Goal: Task Accomplishment & Management: Use online tool/utility

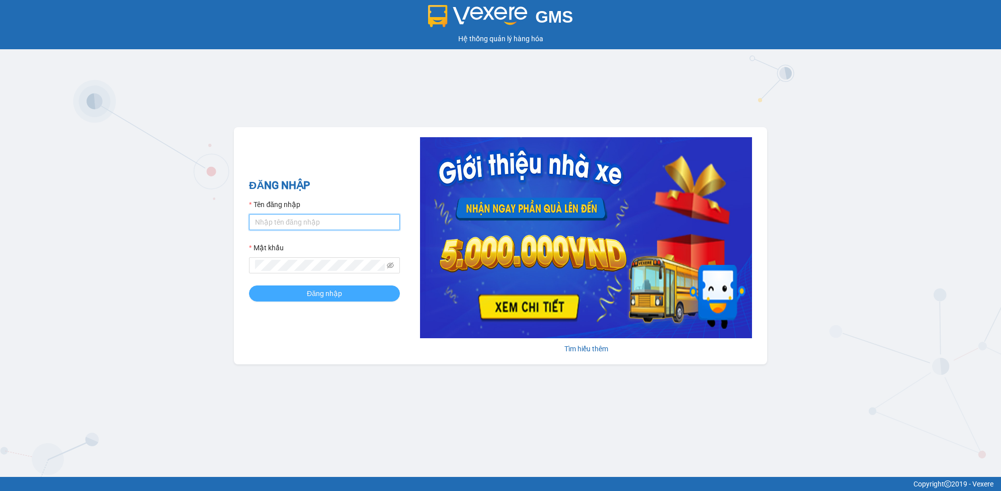
type input "tqchinh.phiethoc"
click at [317, 293] on span "Đăng nhập" at bounding box center [324, 293] width 35 height 11
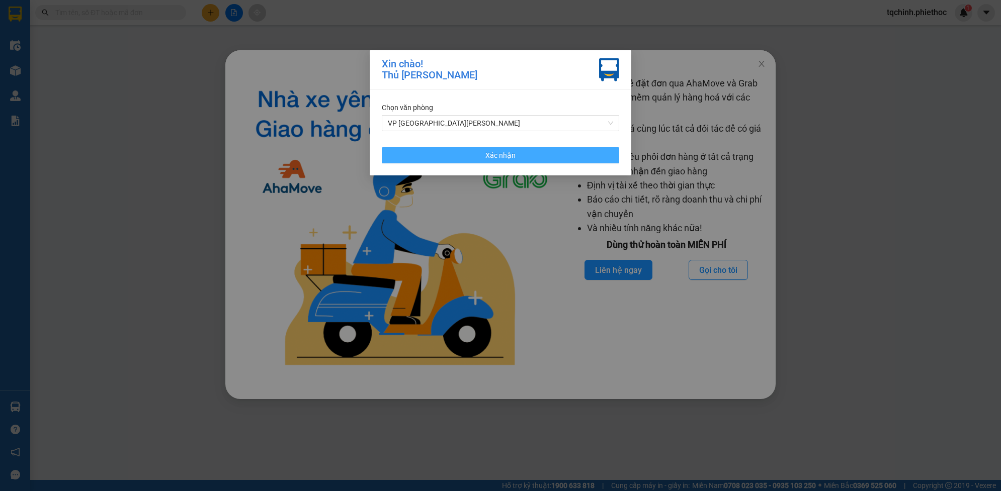
click at [538, 151] on button "Xác nhận" at bounding box center [500, 155] width 237 height 16
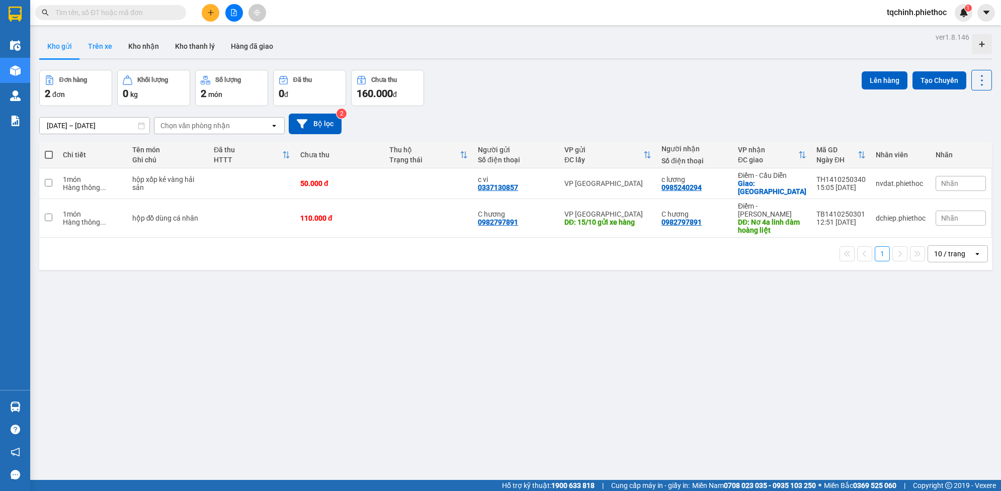
click at [102, 51] on button "Trên xe" at bounding box center [100, 46] width 40 height 24
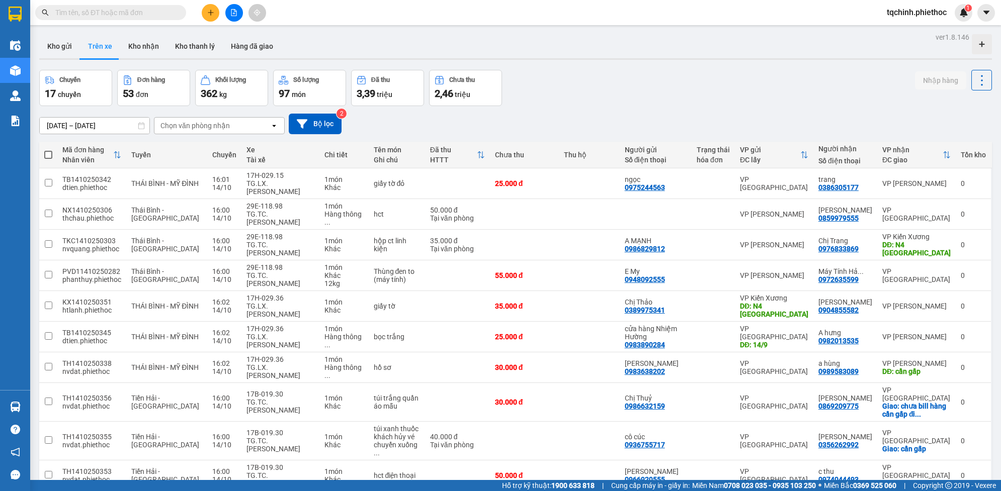
click at [58, 130] on div "ver 1.8.146 Kho gửi Trên xe Kho nhận Kho thanh lý Hàng đã giao Chuyến 17 chuyến…" at bounding box center [515, 278] width 961 height 497
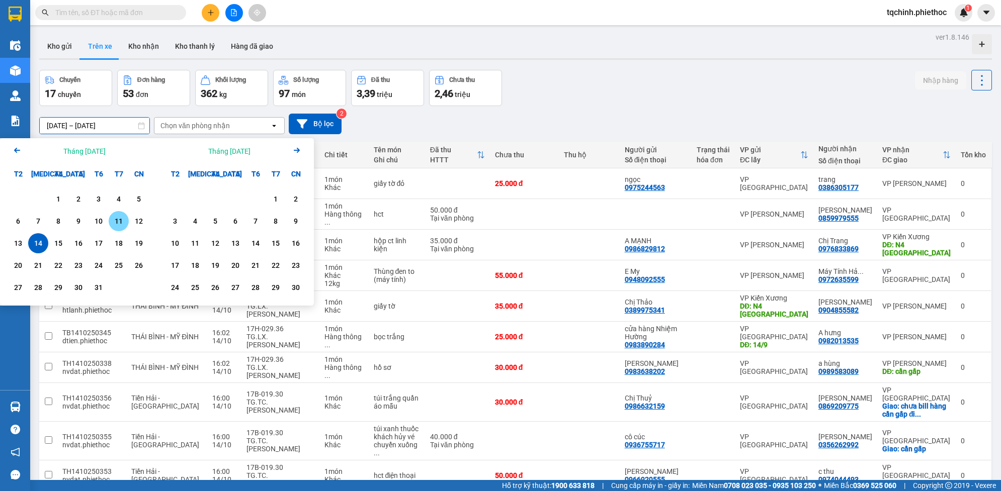
click at [112, 223] on div "11" at bounding box center [119, 221] width 14 height 12
click at [42, 242] on div "14" at bounding box center [38, 243] width 14 height 12
type input "11/10/2025 – 14/10/2025"
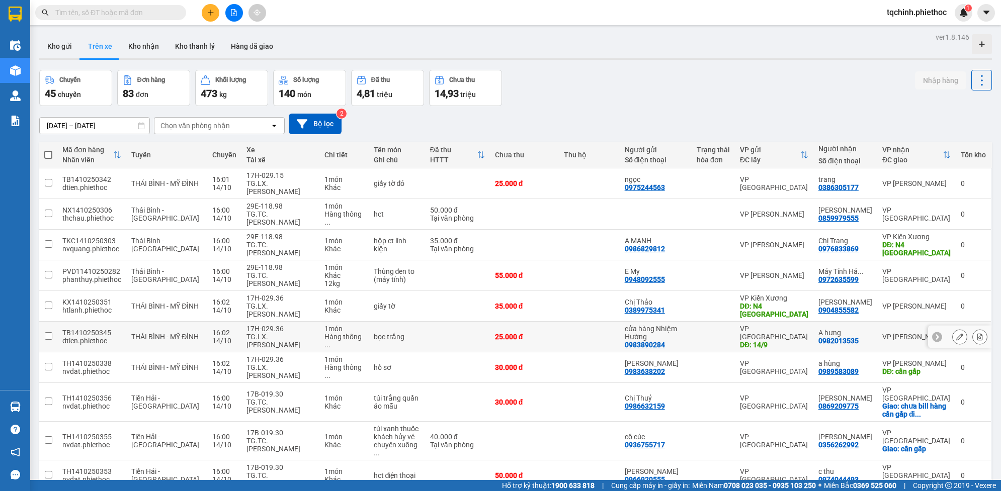
scroll to position [46, 0]
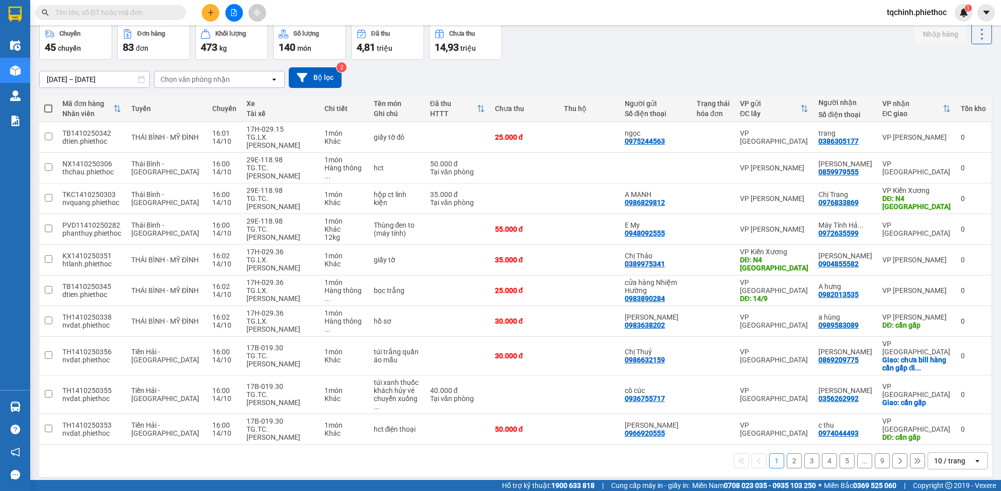
click at [787, 454] on button "2" at bounding box center [794, 461] width 15 height 15
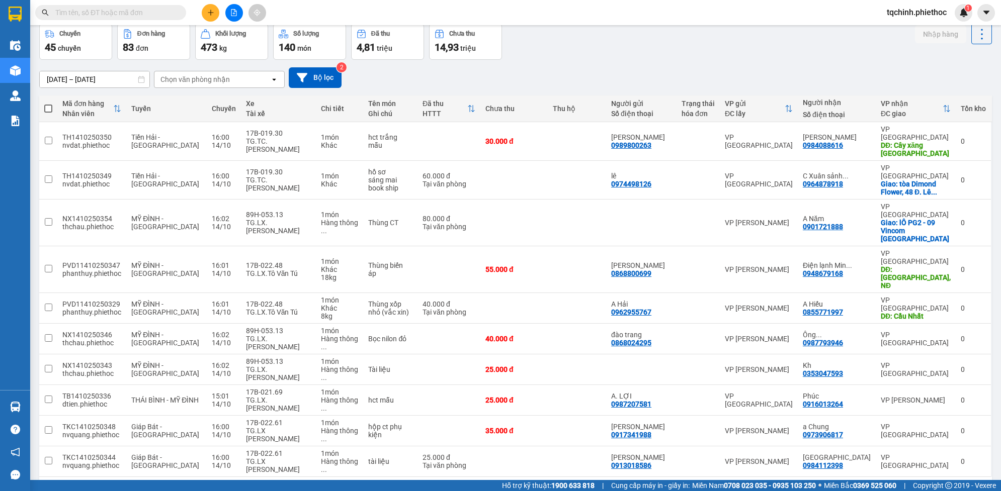
click at [805, 486] on button "3" at bounding box center [811, 493] width 15 height 15
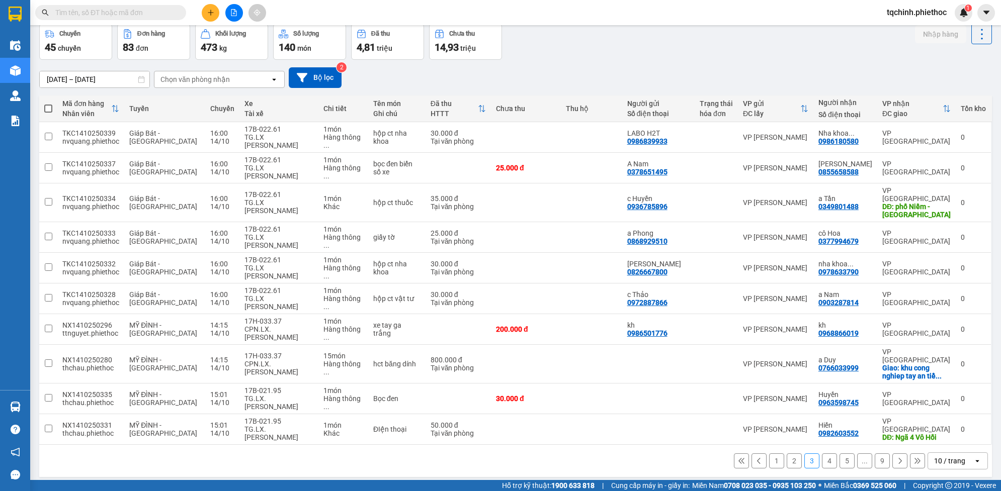
click at [822, 454] on button "4" at bounding box center [829, 461] width 15 height 15
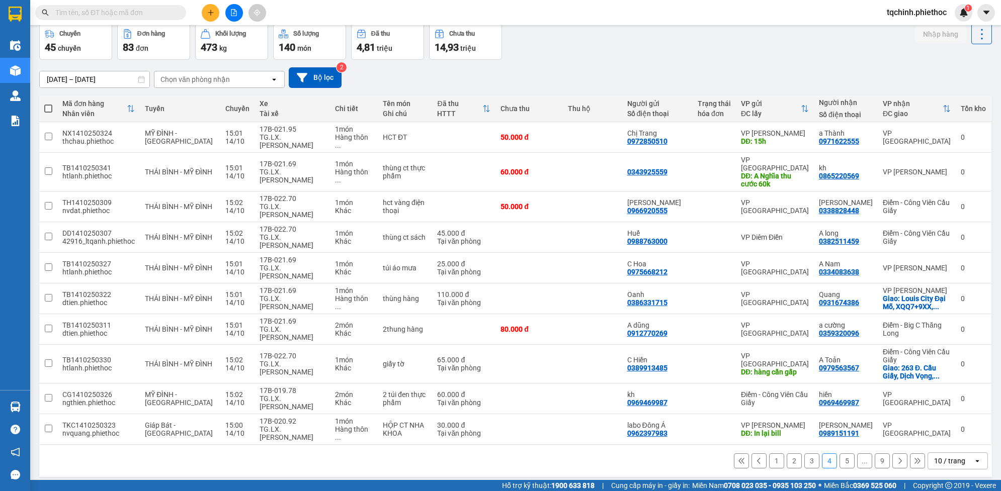
click at [840, 454] on button "5" at bounding box center [846, 461] width 15 height 15
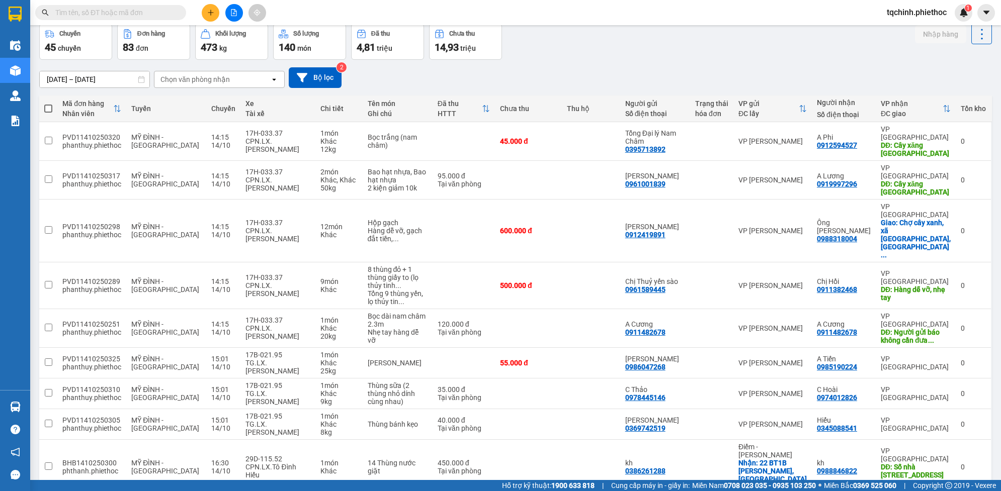
scroll to position [62, 0]
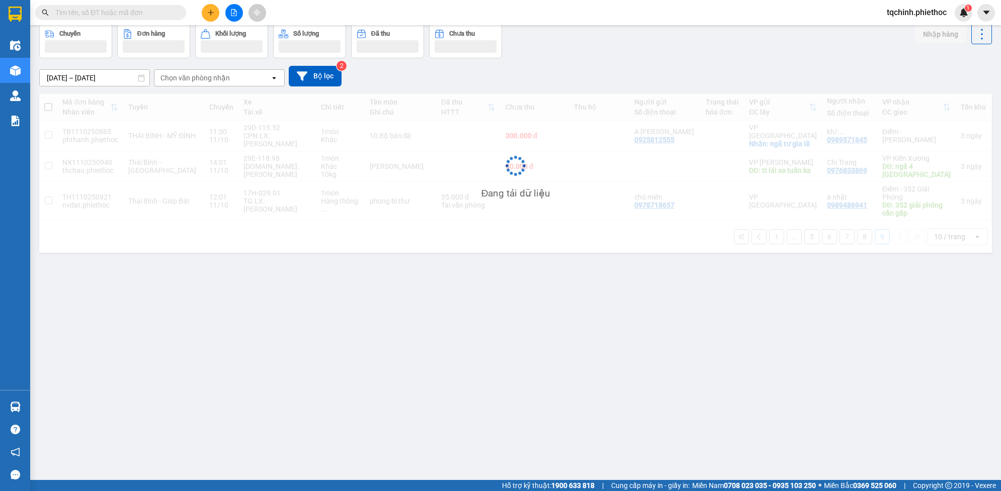
scroll to position [46, 0]
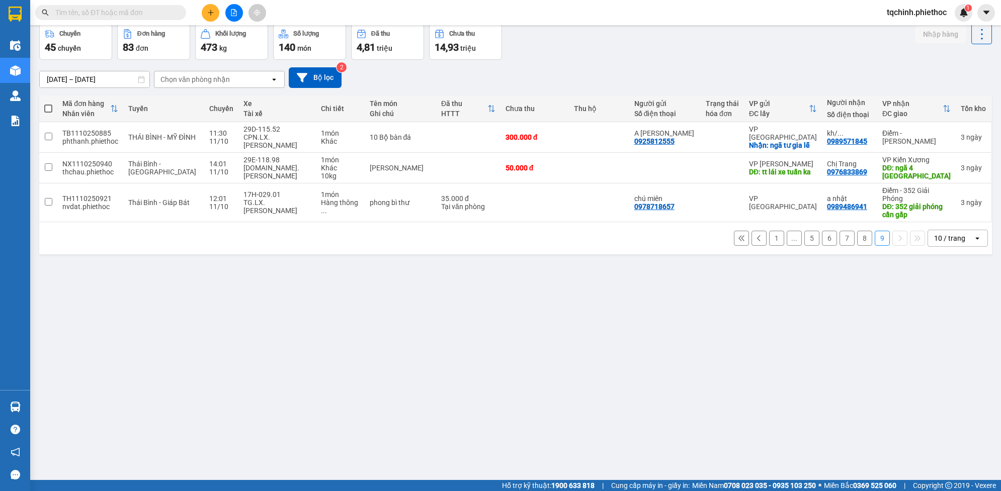
click at [857, 242] on button "8" at bounding box center [864, 238] width 15 height 15
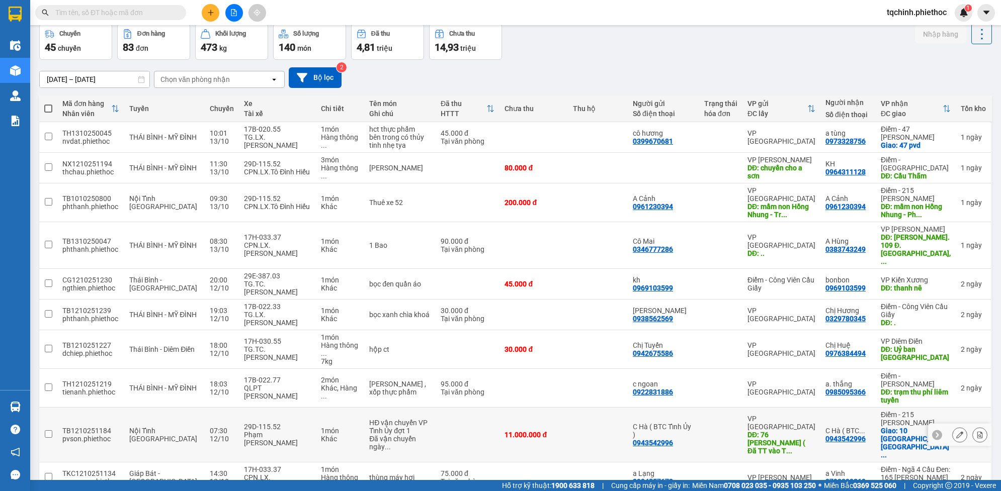
scroll to position [70, 0]
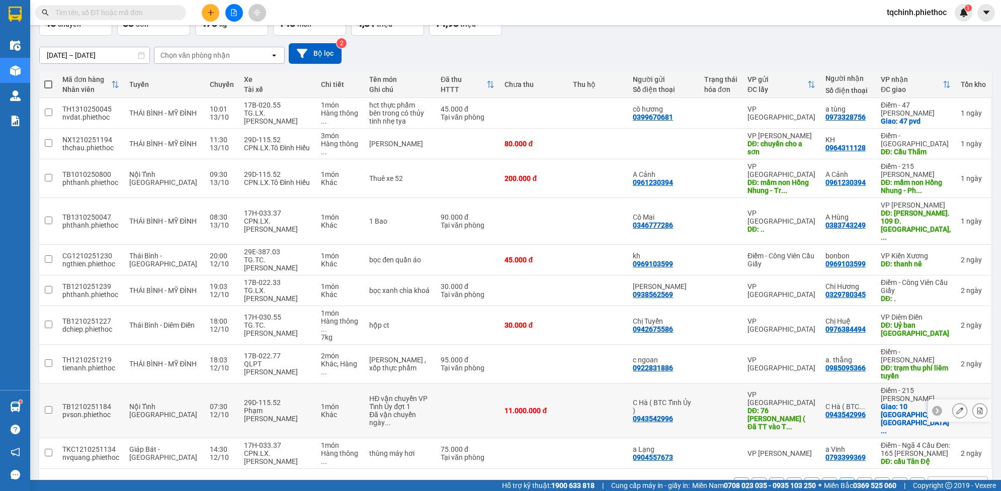
click at [101, 403] on div "TB1210251184" at bounding box center [90, 407] width 57 height 8
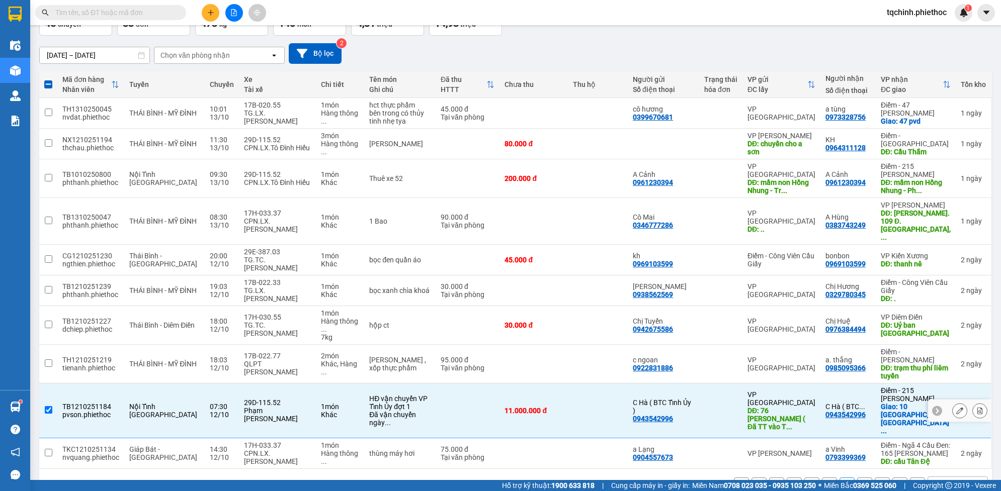
click at [94, 403] on div "TB1210251184" at bounding box center [90, 407] width 57 height 8
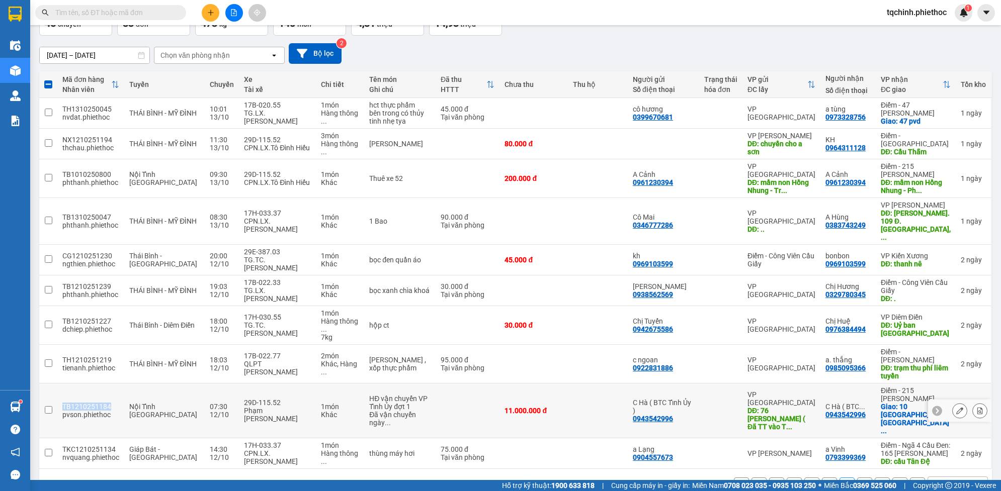
click at [94, 403] on div "TB1210251184" at bounding box center [90, 407] width 57 height 8
checkbox input "true"
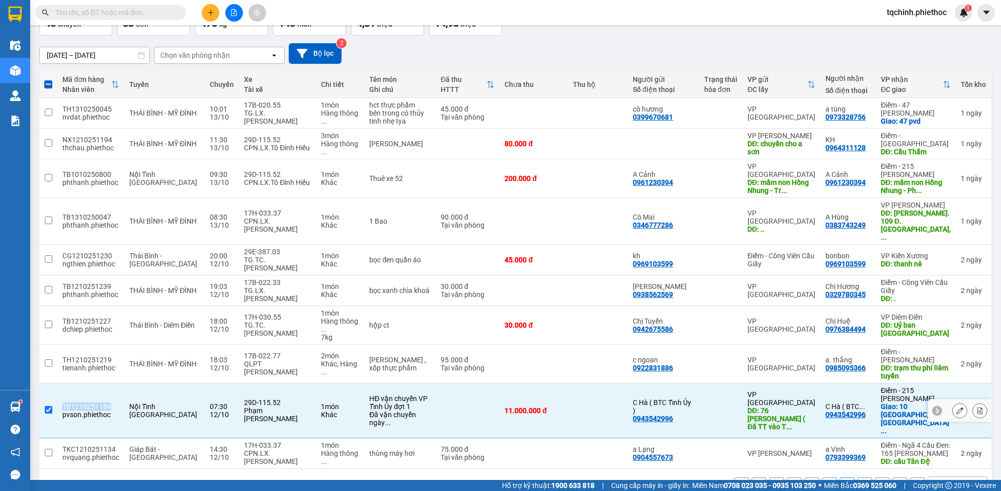
copy div "TB1210251184"
click at [117, 9] on input "text" at bounding box center [114, 12] width 119 height 11
paste input "TB1210251184"
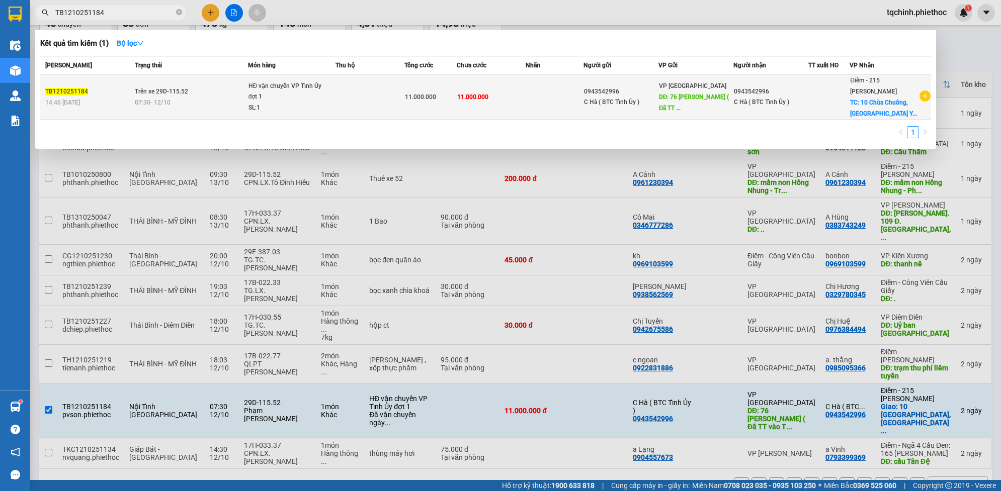
type input "TB1210251184"
click at [486, 97] on span "11.000.000" at bounding box center [472, 97] width 31 height 7
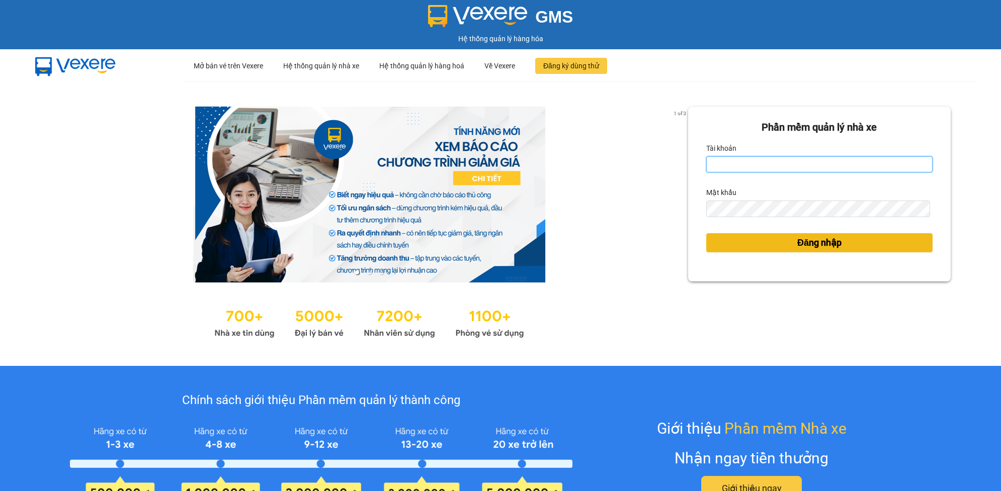
type input "tqchinh.phiethoc"
click at [798, 245] on span "Đăng nhập" at bounding box center [819, 243] width 44 height 14
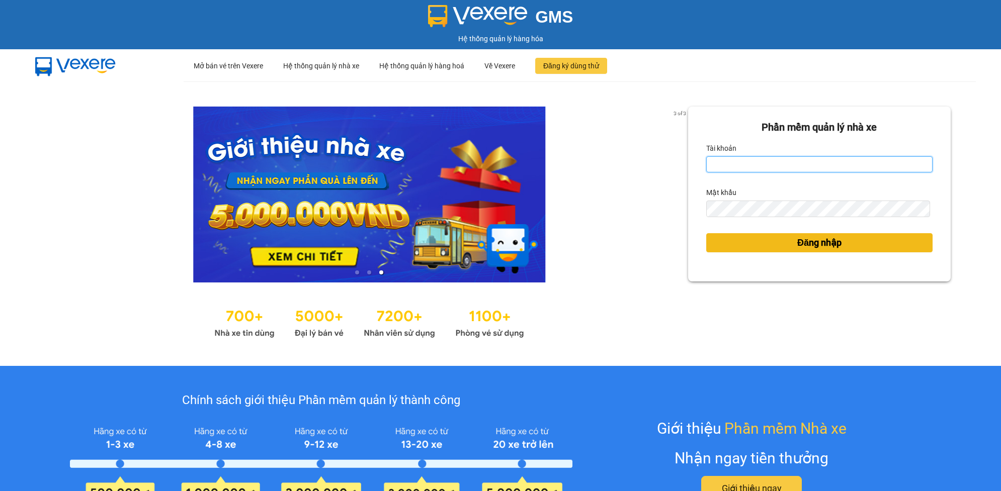
type input "tqchinh.phiethoc"
click at [797, 242] on span "Đăng nhập" at bounding box center [819, 243] width 44 height 14
